Goal: Task Accomplishment & Management: Use online tool/utility

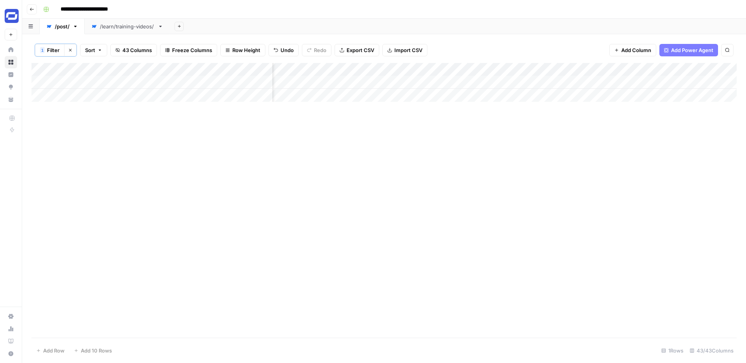
scroll to position [0, 2650]
click at [399, 70] on div "Add Column" at bounding box center [383, 82] width 705 height 39
click at [430, 104] on div "Add Column" at bounding box center [383, 200] width 705 height 275
click at [378, 68] on div "Add Column" at bounding box center [383, 82] width 705 height 39
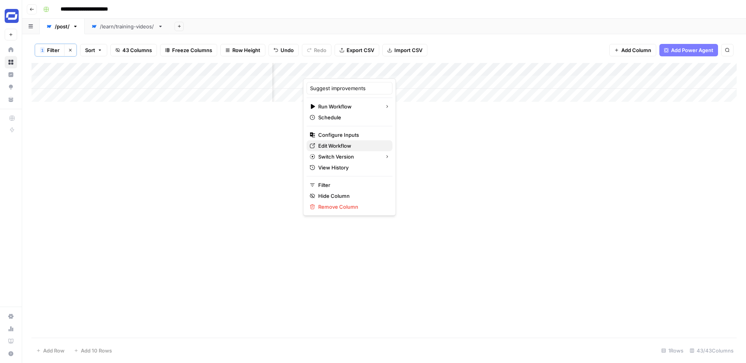
click at [332, 145] on span "Edit Workflow" at bounding box center [352, 146] width 68 height 8
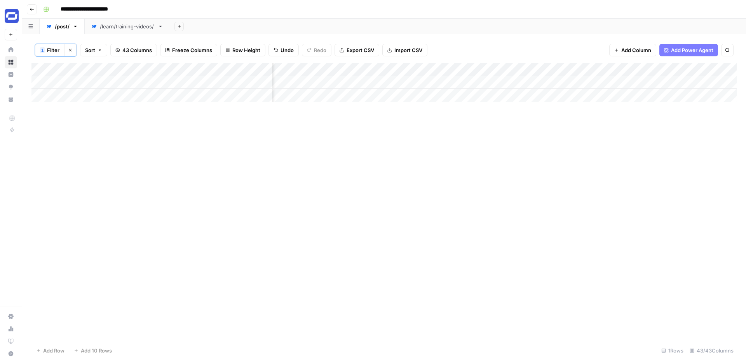
click at [546, 70] on div "Add Column" at bounding box center [383, 82] width 705 height 39
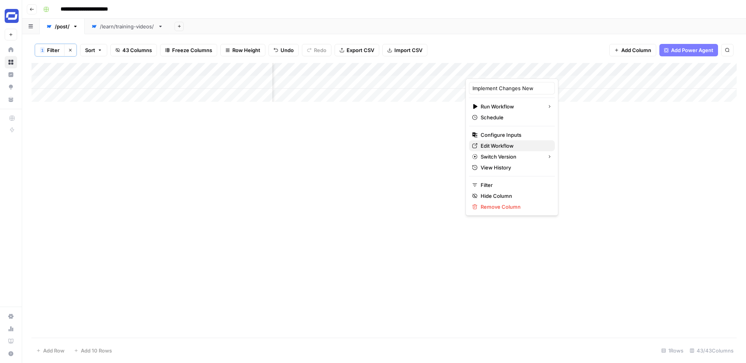
click at [500, 143] on span "Edit Workflow" at bounding box center [515, 146] width 68 height 8
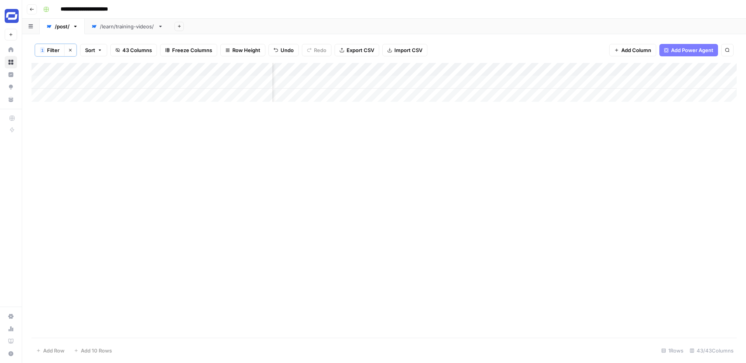
click at [534, 114] on div "Add Column" at bounding box center [383, 200] width 705 height 275
click at [555, 81] on div "Add Column" at bounding box center [383, 82] width 705 height 39
click at [627, 84] on div "Add Column" at bounding box center [383, 82] width 705 height 39
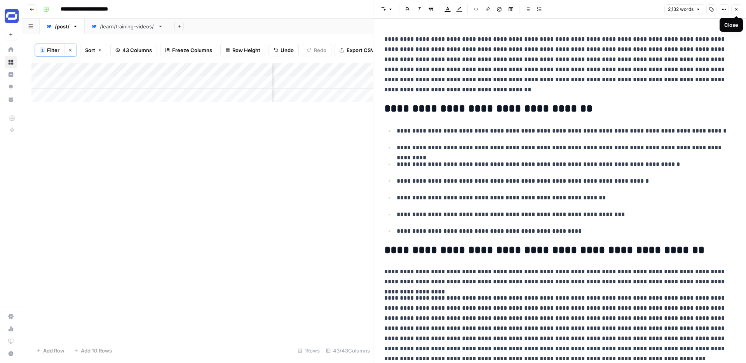
click at [733, 8] on button "Close" at bounding box center [736, 9] width 10 height 10
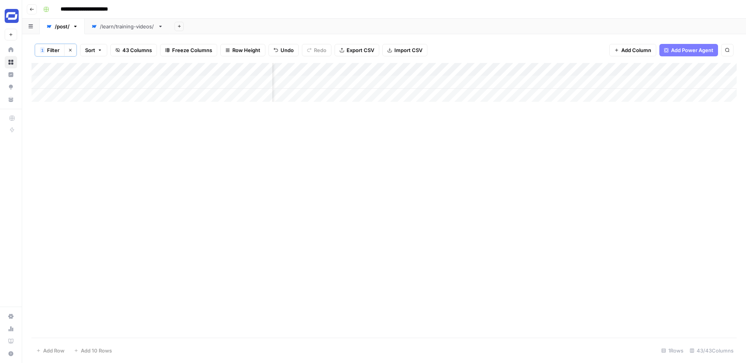
click at [558, 113] on div "Add Column" at bounding box center [383, 200] width 705 height 275
click at [546, 69] on div "Add Column" at bounding box center [383, 82] width 705 height 39
click at [437, 68] on div "Add Column" at bounding box center [383, 82] width 705 height 39
click at [458, 66] on div at bounding box center [430, 71] width 70 height 16
click at [463, 58] on div "1 Filter Clear filters Sort 43 Columns Freeze Columns Row Height Undo Redo Expo…" at bounding box center [383, 50] width 705 height 26
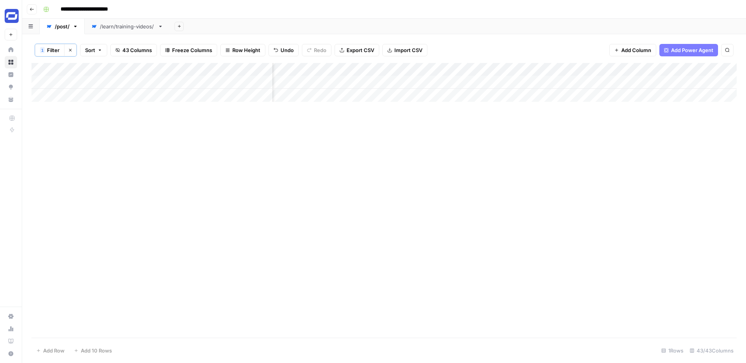
click at [460, 69] on div "Add Column" at bounding box center [383, 82] width 705 height 39
click at [497, 118] on div "Add Column" at bounding box center [383, 200] width 705 height 275
click at [519, 117] on div "Add Column" at bounding box center [383, 200] width 705 height 275
click at [546, 70] on div "Add Column" at bounding box center [383, 82] width 705 height 39
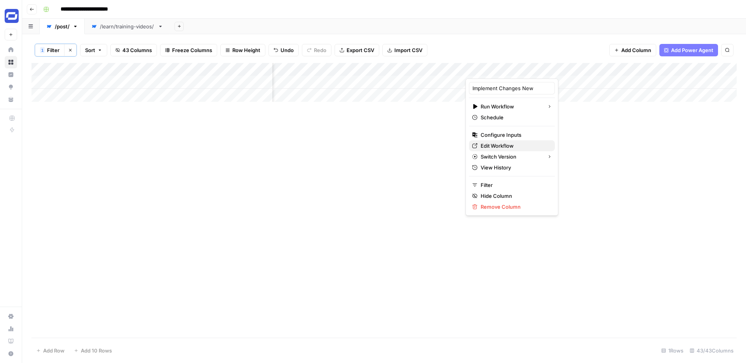
click at [495, 143] on span "Edit Workflow" at bounding box center [515, 146] width 68 height 8
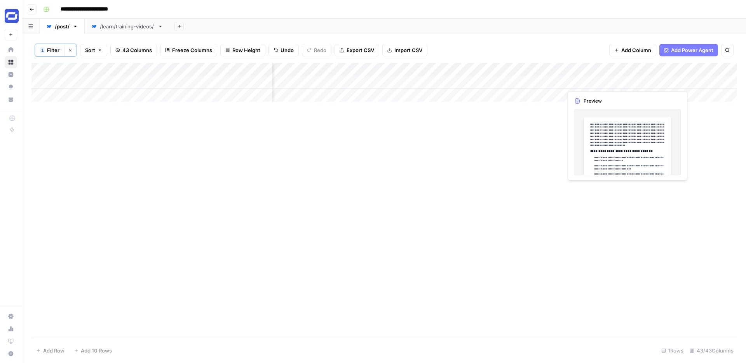
click at [595, 85] on div "Add Column" at bounding box center [383, 82] width 705 height 39
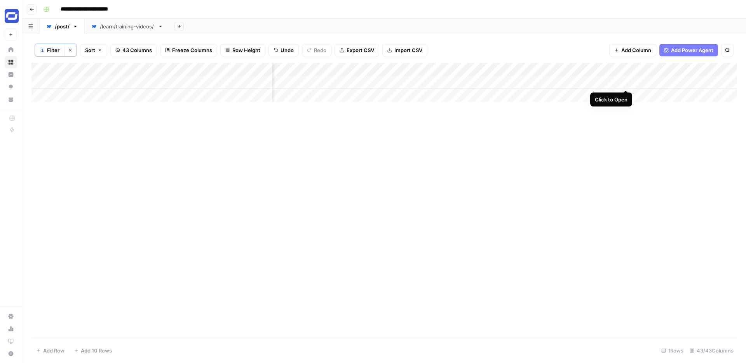
click at [625, 82] on div "Add Column" at bounding box center [383, 82] width 705 height 39
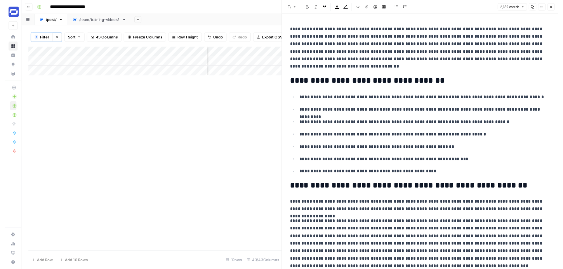
scroll to position [0, 2588]
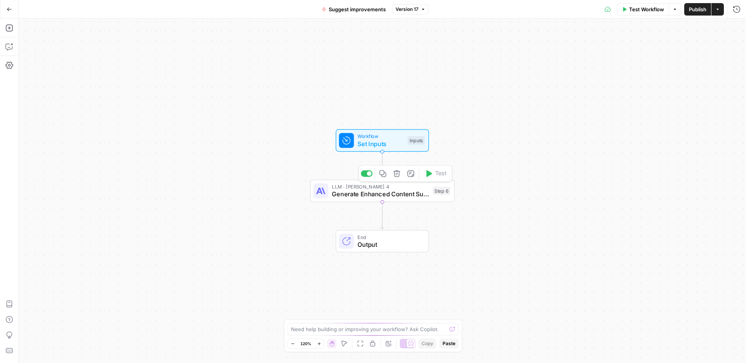
click at [391, 194] on span "Generate Enhanced Content Suggestions" at bounding box center [380, 193] width 97 height 9
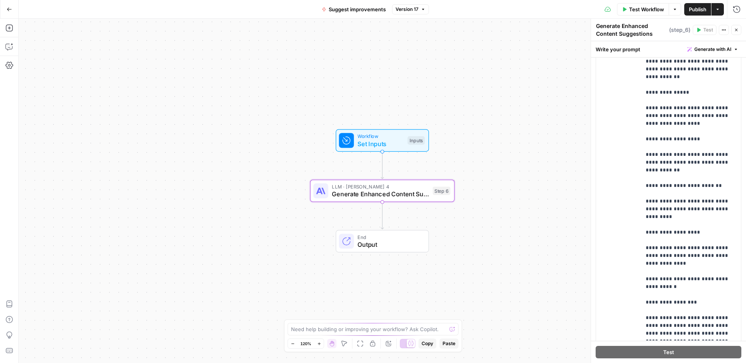
scroll to position [227, 0]
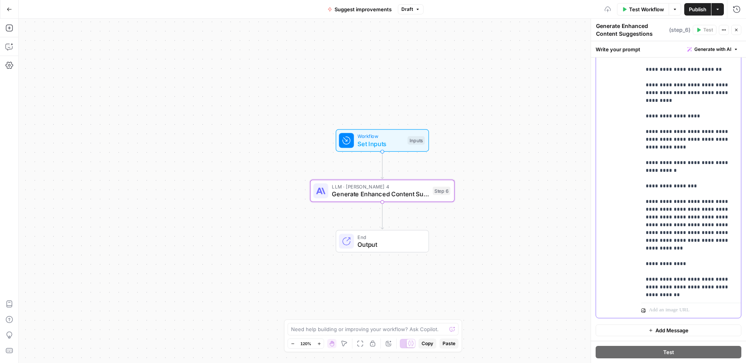
scroll to position [1352, 0]
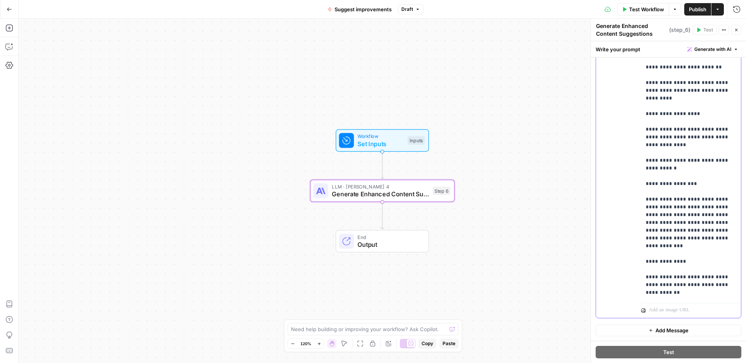
drag, startPoint x: 682, startPoint y: 246, endPoint x: 645, endPoint y: 239, distance: 37.9
click at [645, 239] on div "**********" at bounding box center [691, 141] width 100 height 317
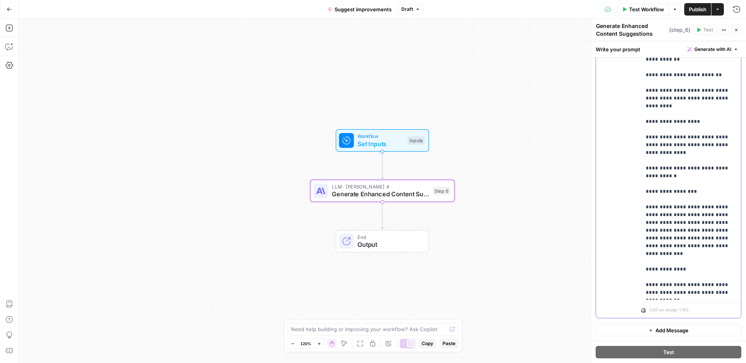
scroll to position [1337, 0]
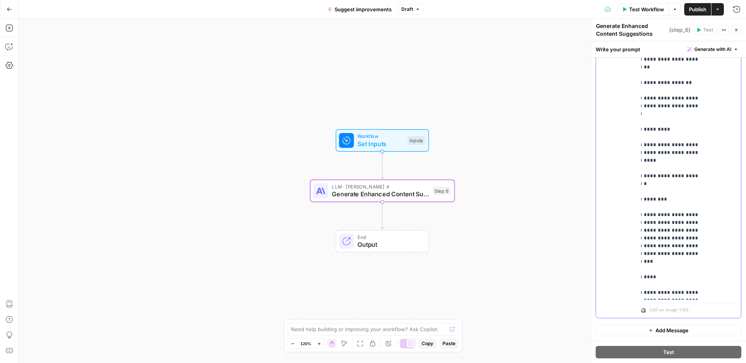
drag, startPoint x: 646, startPoint y: 285, endPoint x: 726, endPoint y: 295, distance: 80.6
click at [726, 295] on div "**********" at bounding box center [691, 141] width 100 height 317
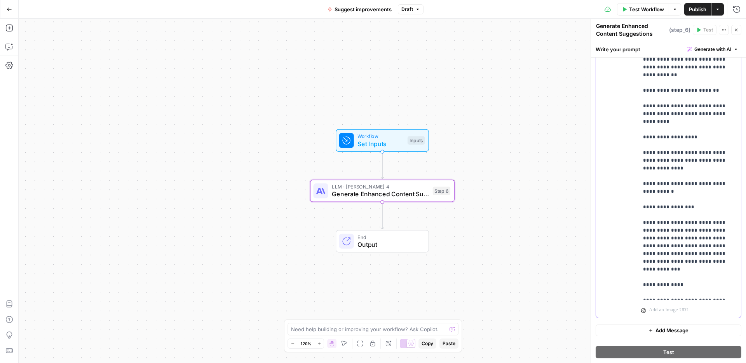
scroll to position [1321, 3]
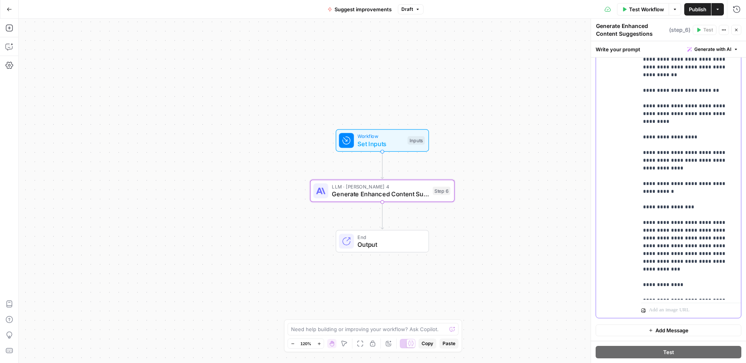
drag, startPoint x: 689, startPoint y: 292, endPoint x: 644, endPoint y: 252, distance: 60.8
click at [644, 252] on div "**********" at bounding box center [691, 141] width 100 height 317
copy p "**********"
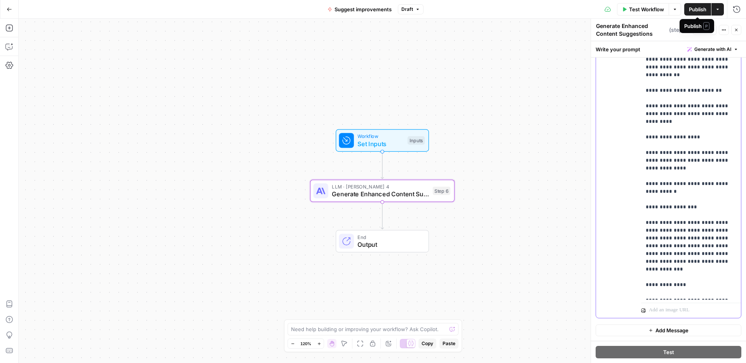
copy p "**********"
click at [413, 10] on button "Draft" at bounding box center [411, 9] width 26 height 10
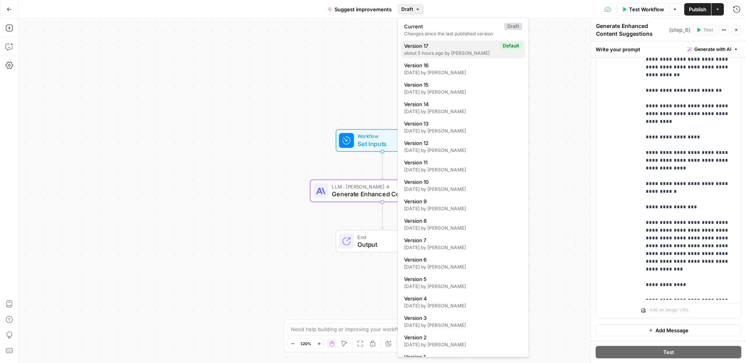
click at [460, 51] on div "about 5 hours ago by [PERSON_NAME]" at bounding box center [463, 53] width 118 height 7
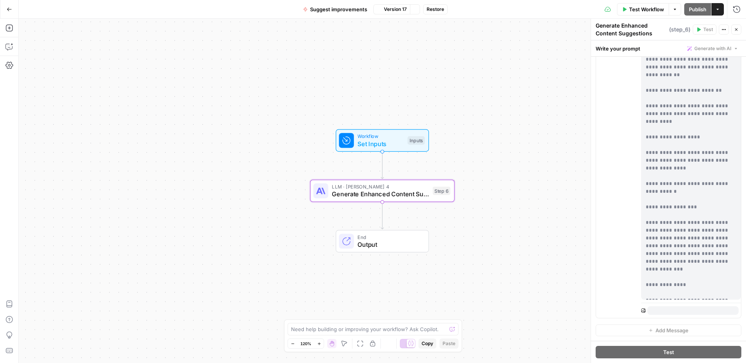
scroll to position [0, 0]
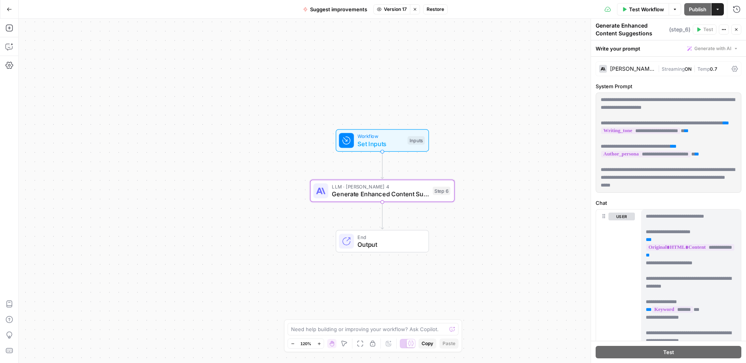
click at [436, 12] on span "Restore" at bounding box center [435, 9] width 17 height 7
click at [356, 90] on span "Restore" at bounding box center [347, 90] width 21 height 8
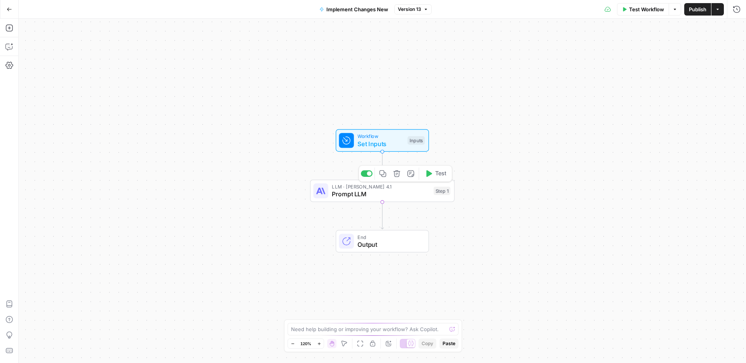
click at [384, 197] on span "Prompt LLM" at bounding box center [381, 193] width 98 height 9
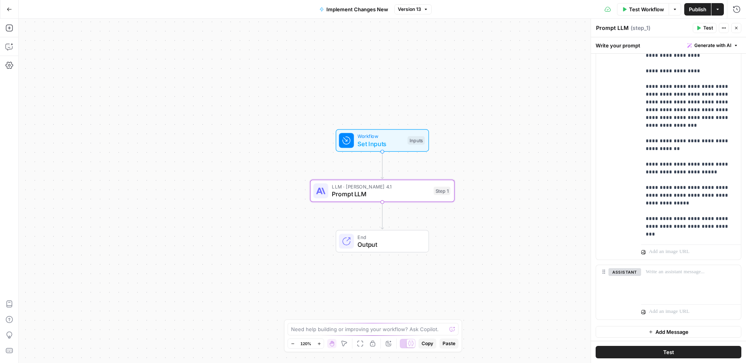
scroll to position [283, 0]
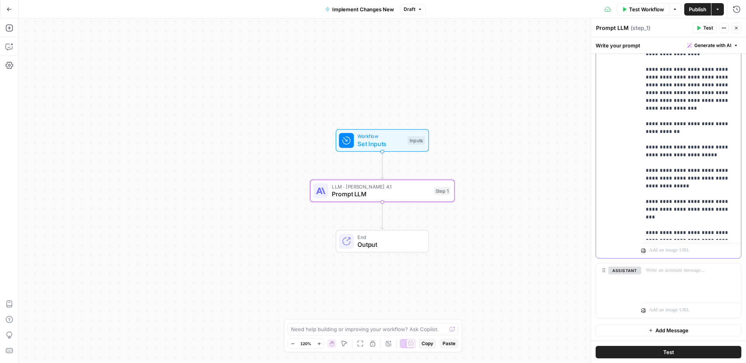
scroll to position [397, 0]
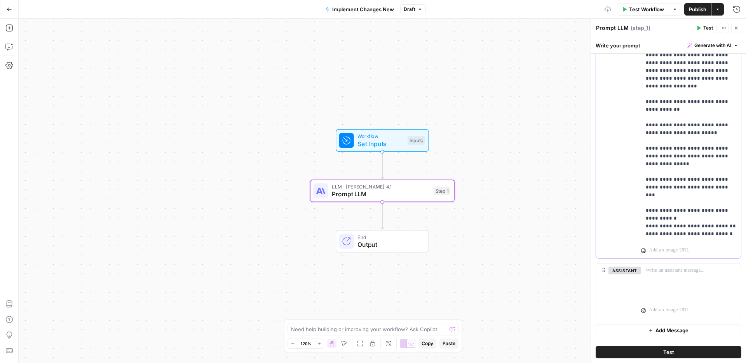
scroll to position [432, 0]
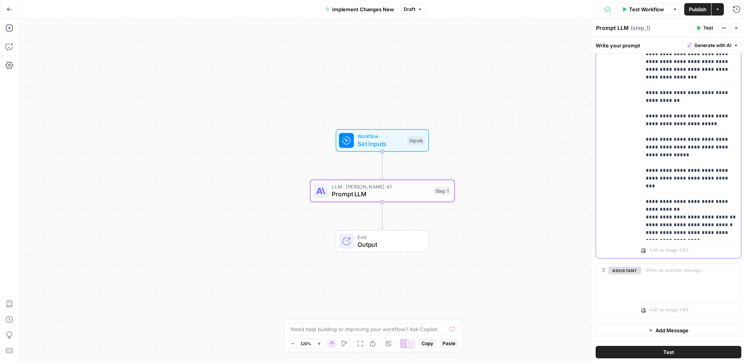
scroll to position [445, 0]
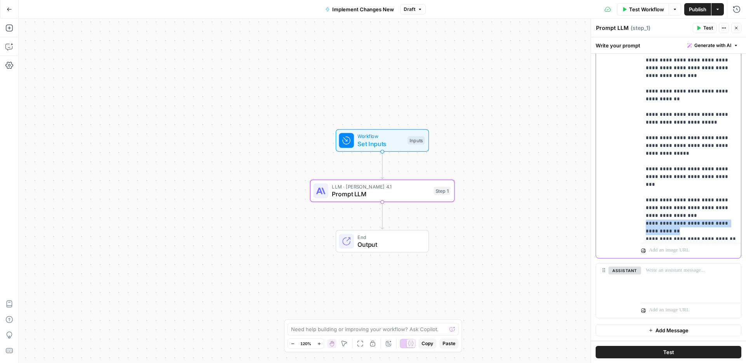
drag, startPoint x: 678, startPoint y: 167, endPoint x: 645, endPoint y: 163, distance: 32.9
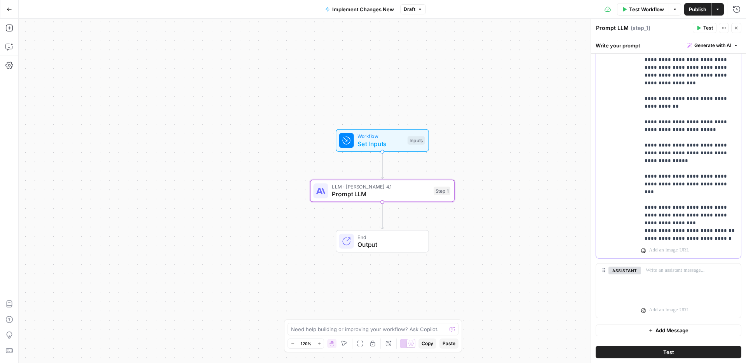
scroll to position [459, 1]
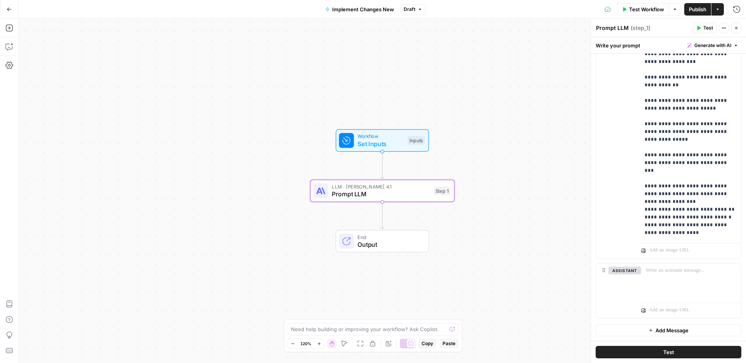
click at [693, 8] on span "Publish" at bounding box center [697, 9] width 17 height 8
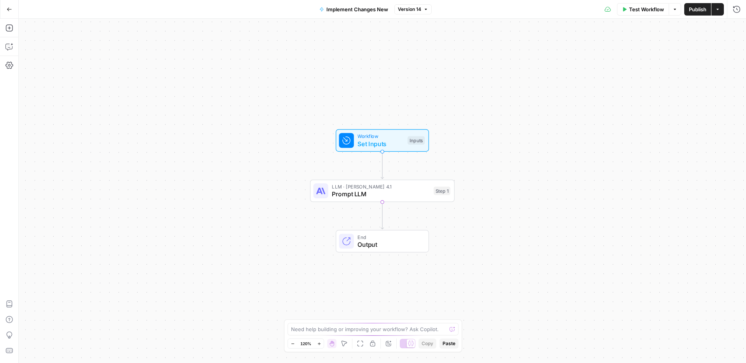
click at [286, 59] on div "Workflow Set Inputs Inputs LLM · Claude Opus 4.1 Prompt LLM Step 1 End Output" at bounding box center [382, 191] width 727 height 344
